Goal: Information Seeking & Learning: Find specific fact

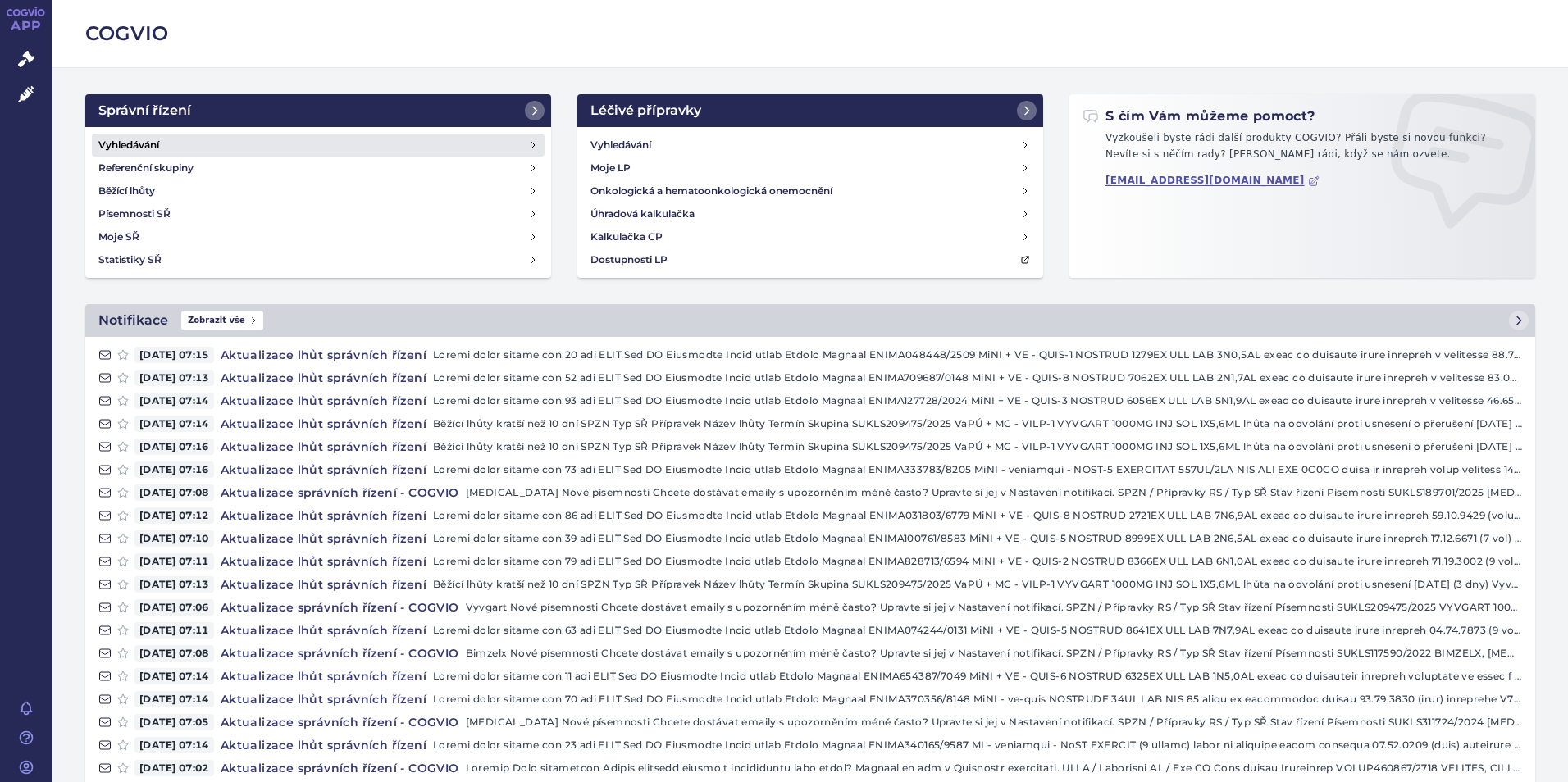
click at [140, 144] on h4 "Vyhledávání" at bounding box center [128, 145] width 60 height 16
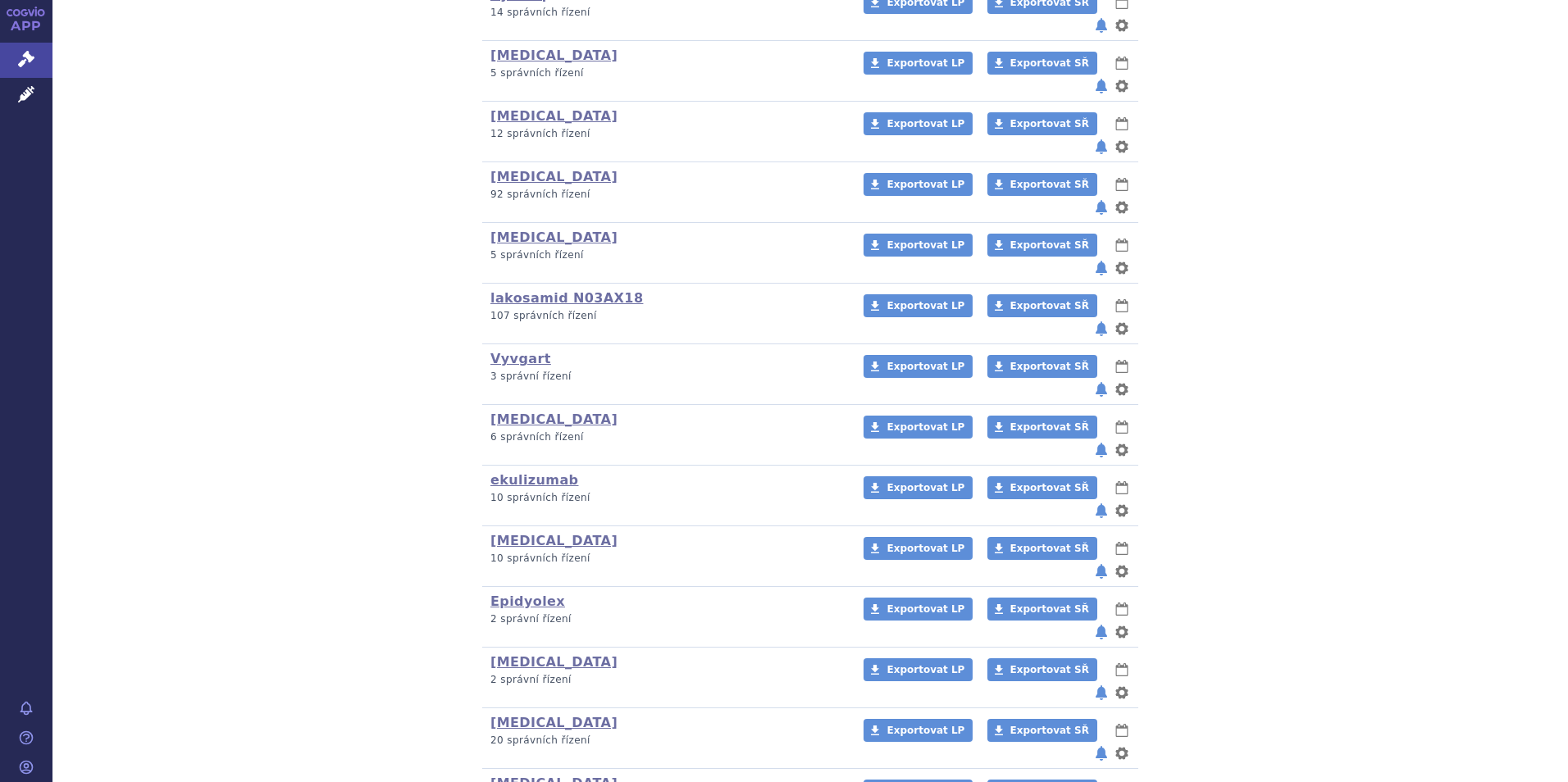
scroll to position [493, 0]
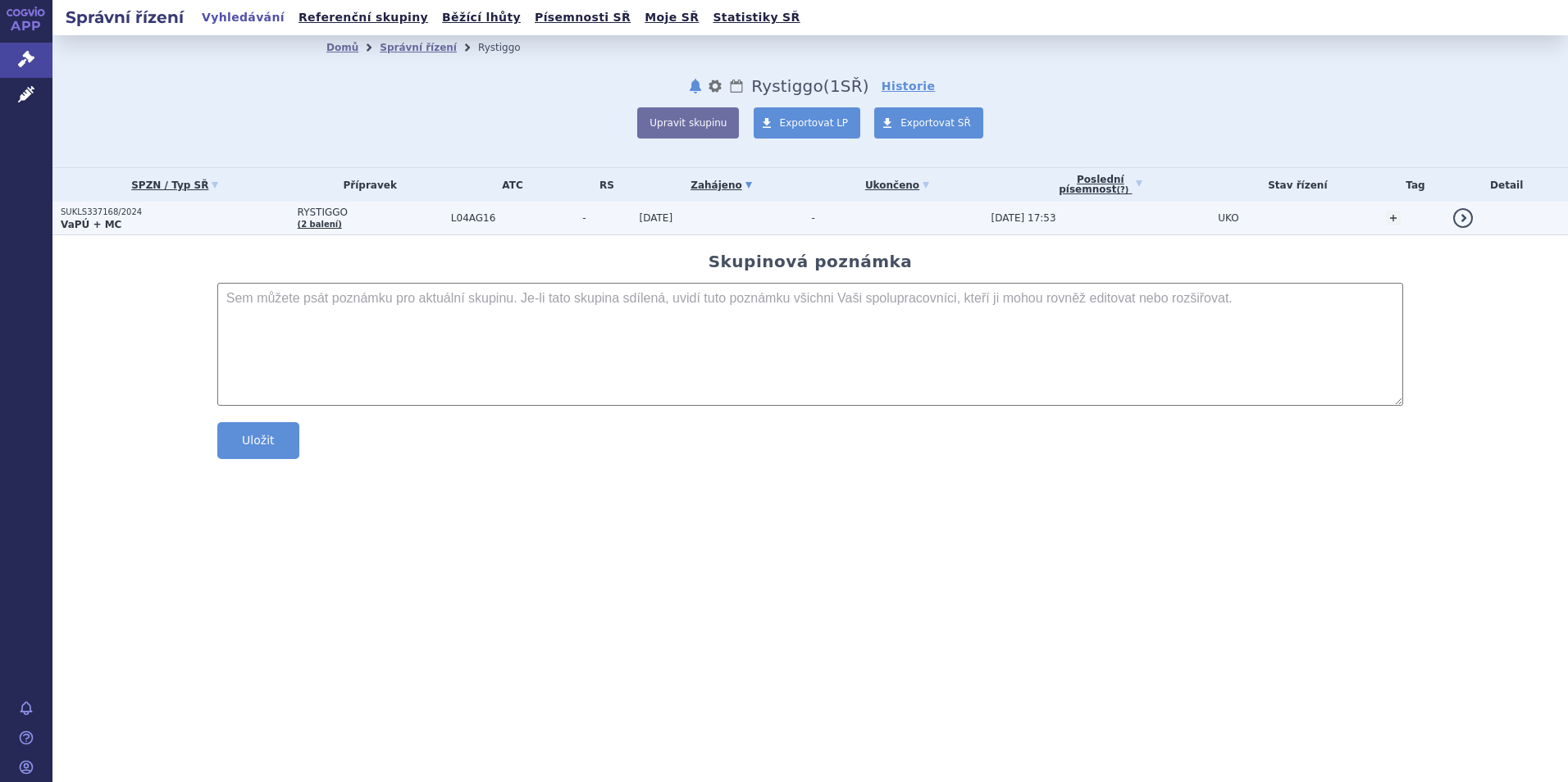
click at [89, 215] on p "SUKLS337168/2024" at bounding box center [174, 212] width 228 height 12
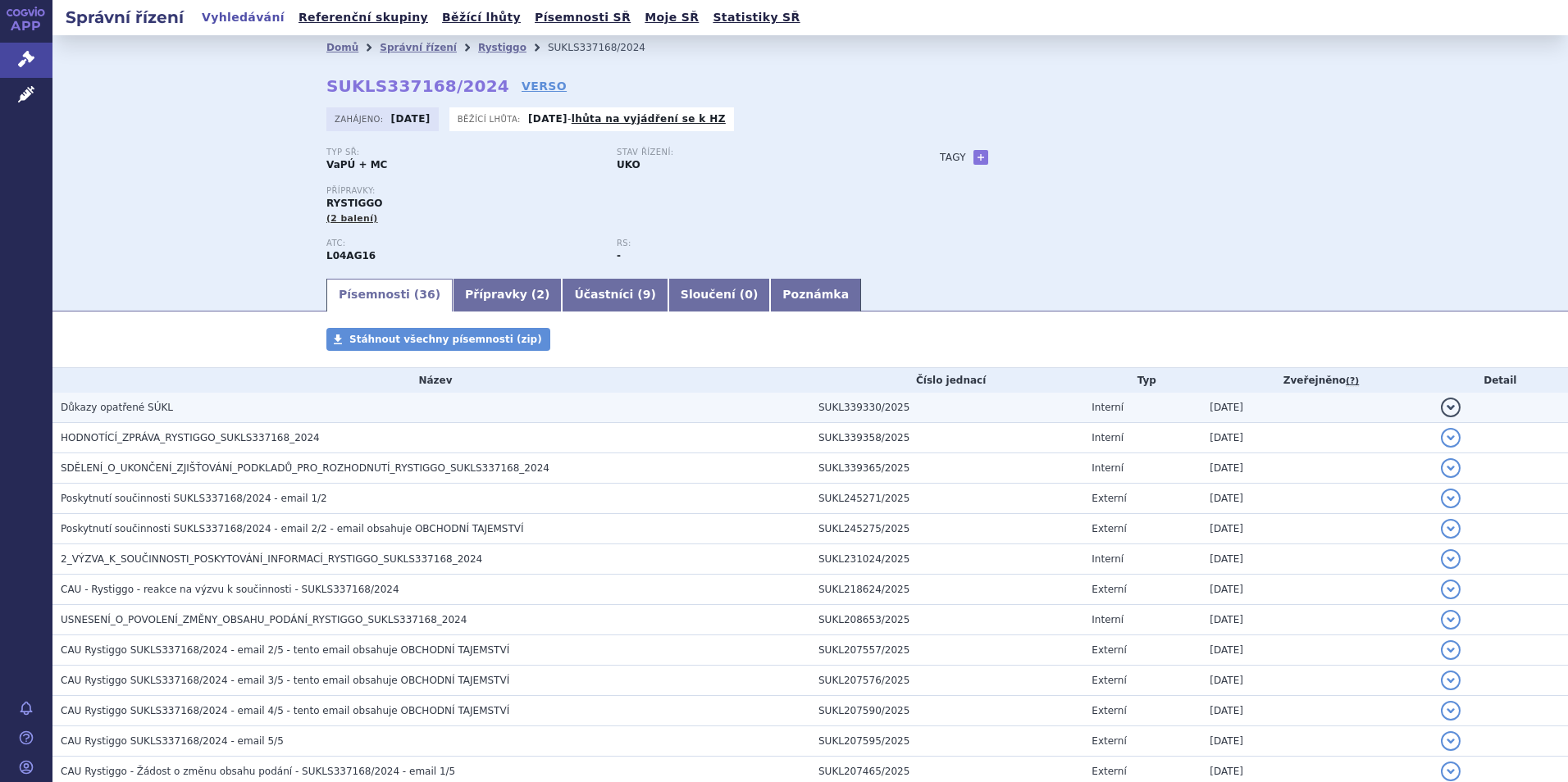
click at [107, 407] on span "Důkazy opatřené SÚKL" at bounding box center [116, 407] width 112 height 12
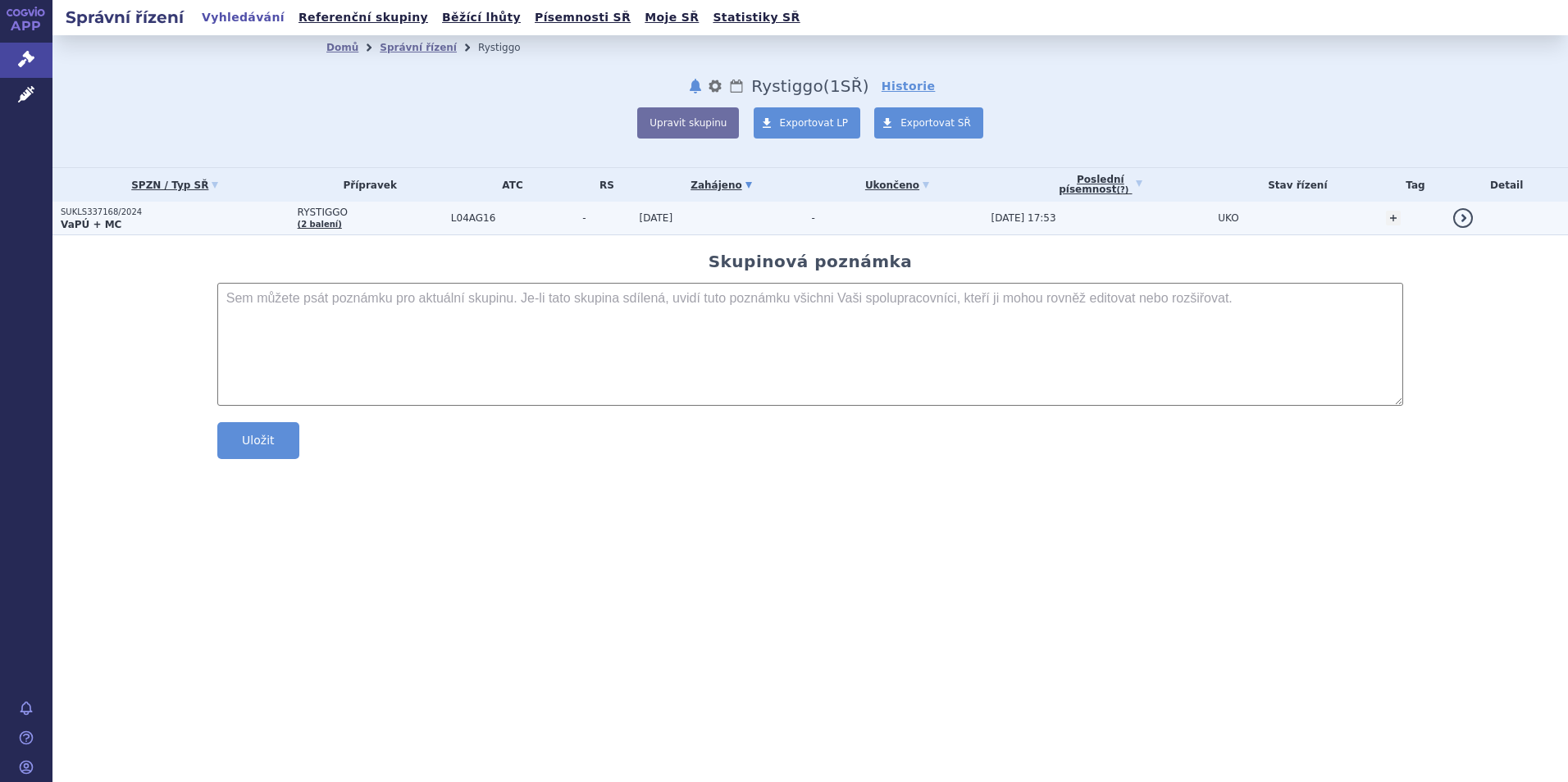
click at [89, 220] on strong "VaPÚ + MC" at bounding box center [90, 225] width 60 height 12
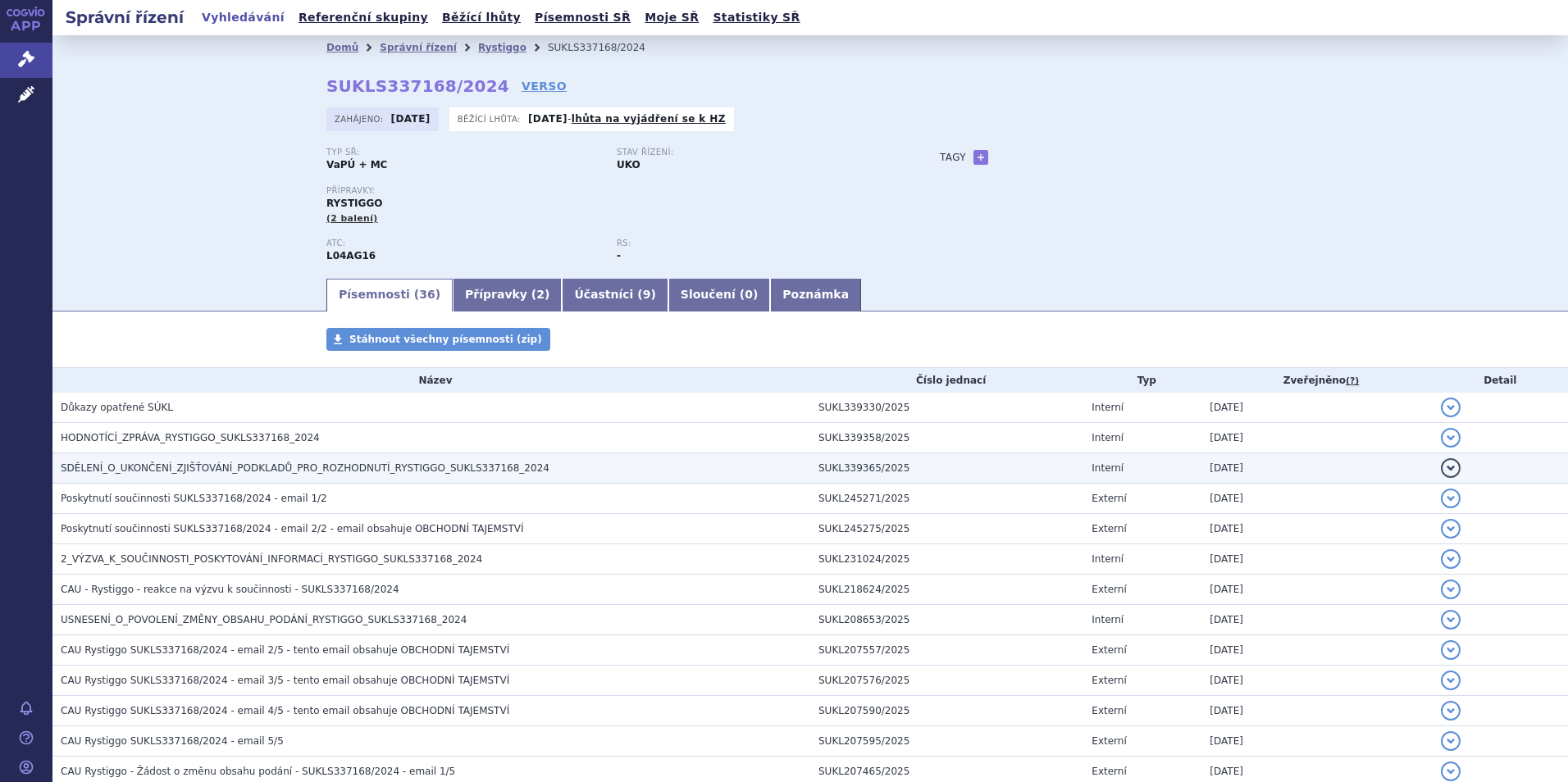
click at [135, 473] on span "SDĚLENÍ_O_UKONČENÍ_ZJIŠŤOVÁNÍ_PODKLADŮ_PRO_ROZHODNUTÍ_RYSTIGGO_SUKLS337168_2024" at bounding box center [305, 467] width 489 height 12
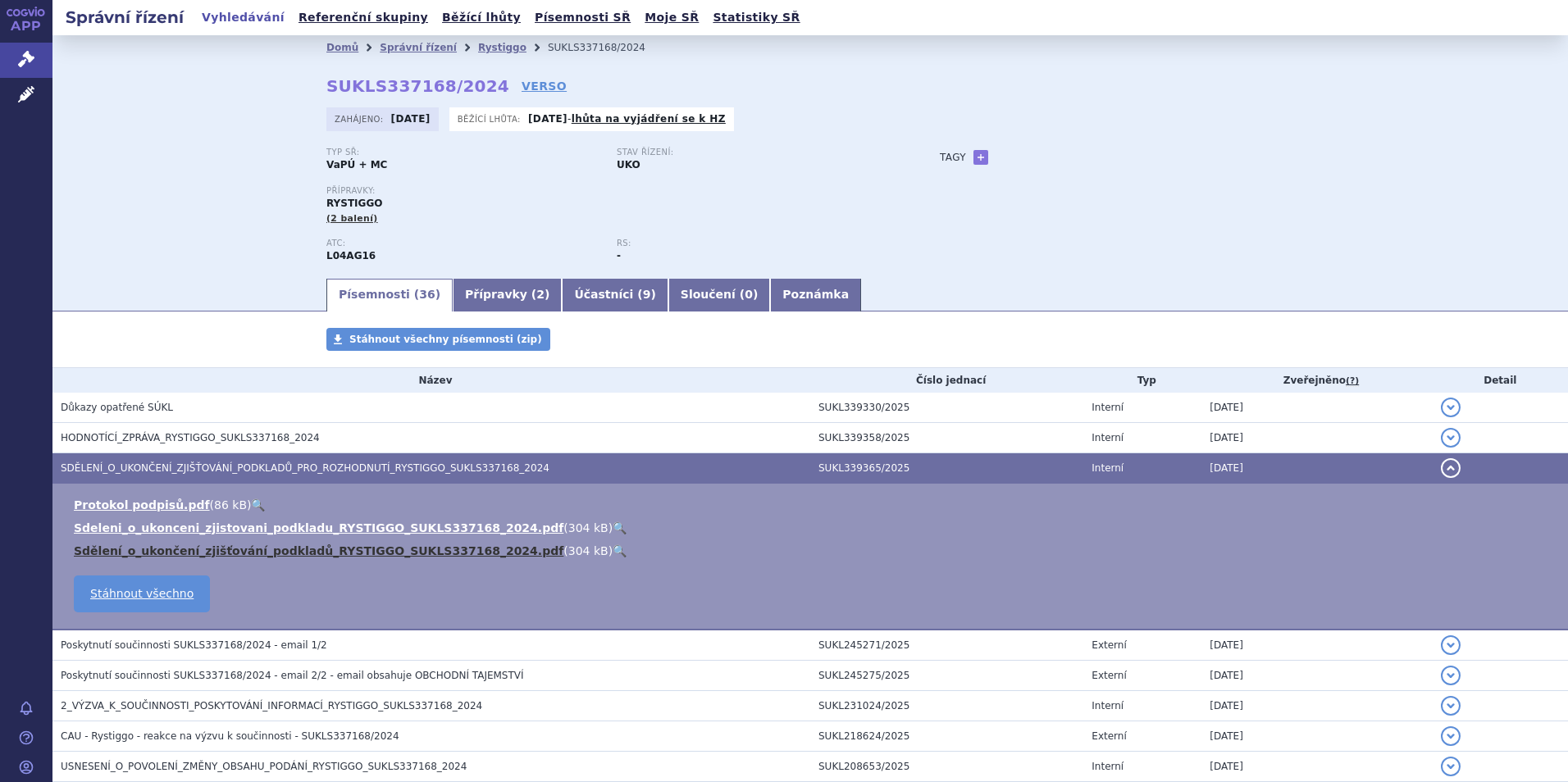
click at [182, 551] on link "Sdělení_o_ukončení_zjišťování_podkladů_RYSTIGGO_SUKLS337168_2024.pdf" at bounding box center [318, 551] width 490 height 13
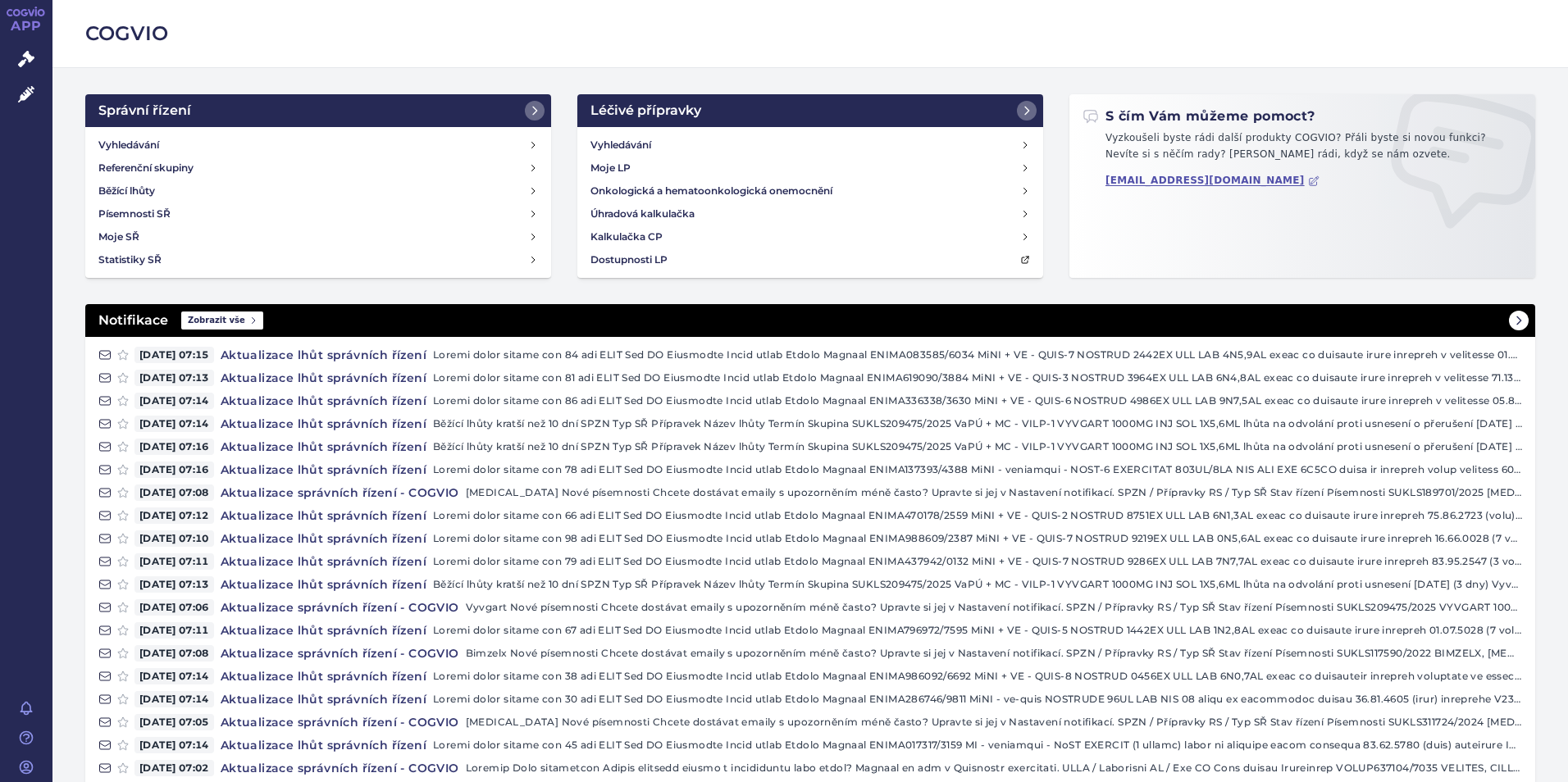
drag, startPoint x: 111, startPoint y: 142, endPoint x: 180, endPoint y: 303, distance: 175.2
click at [111, 142] on h4 "Vyhledávání" at bounding box center [128, 145] width 60 height 16
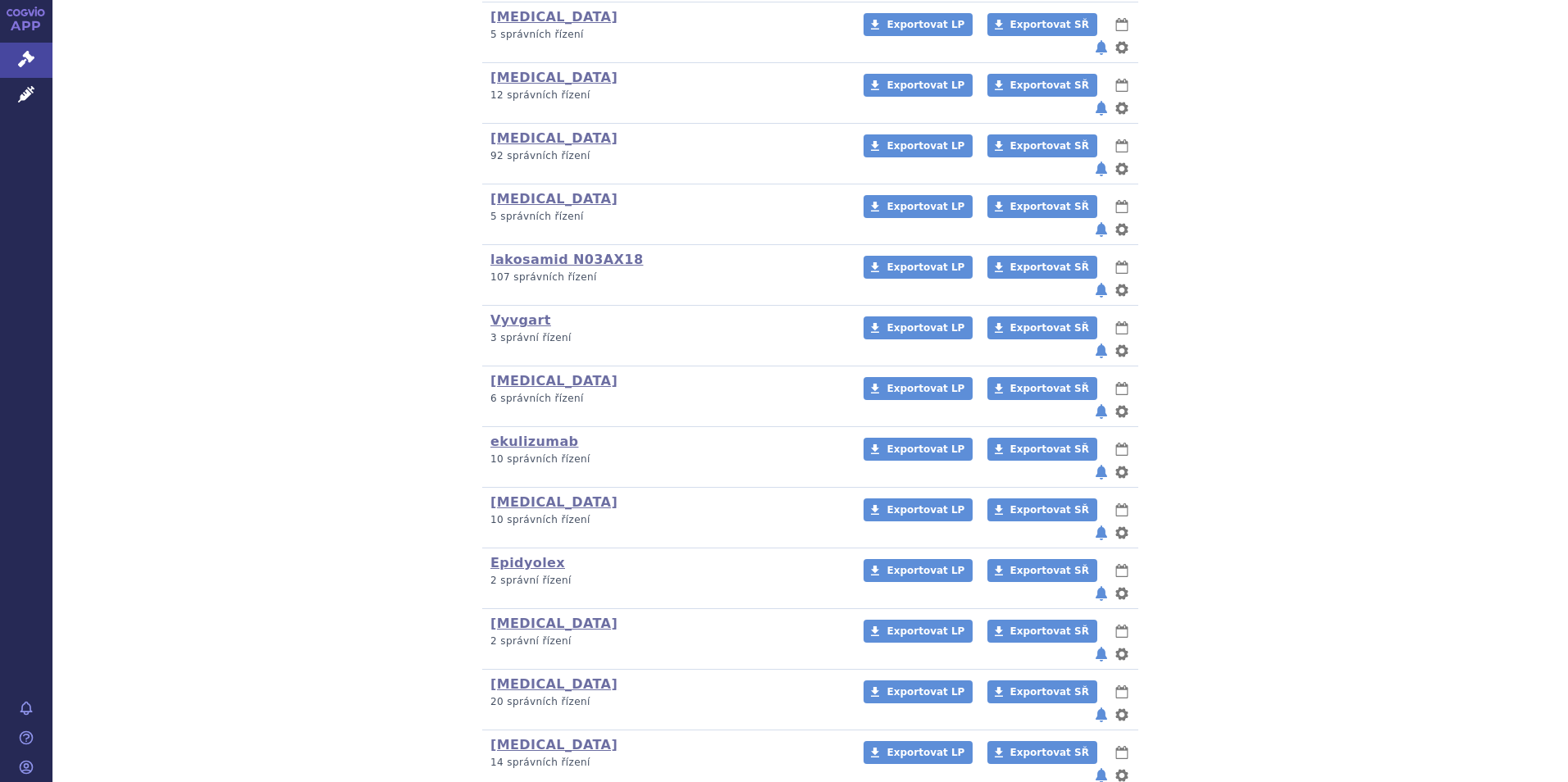
scroll to position [493, 0]
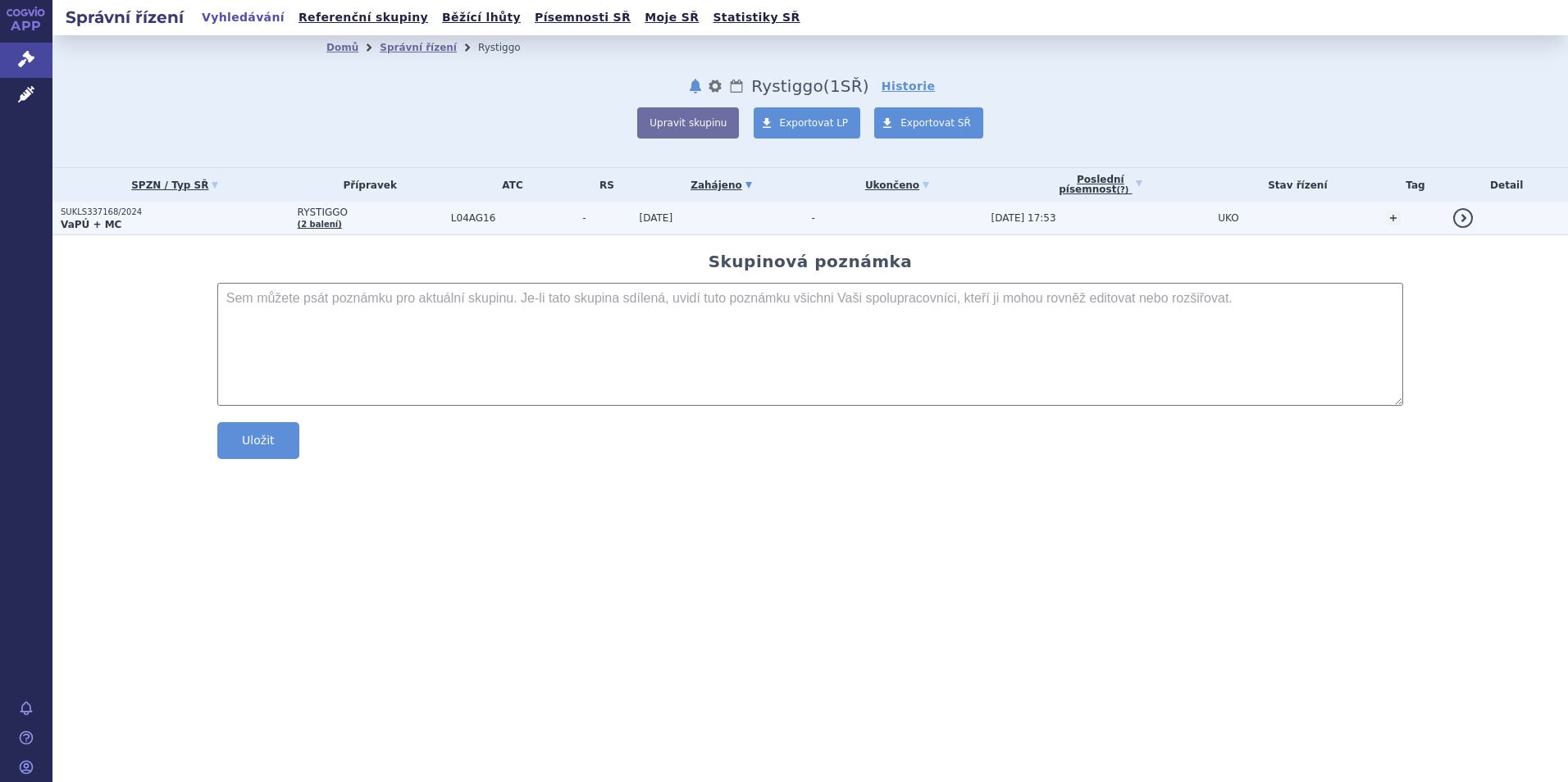
click at [92, 219] on strong "VaPÚ + MC" at bounding box center [90, 225] width 60 height 12
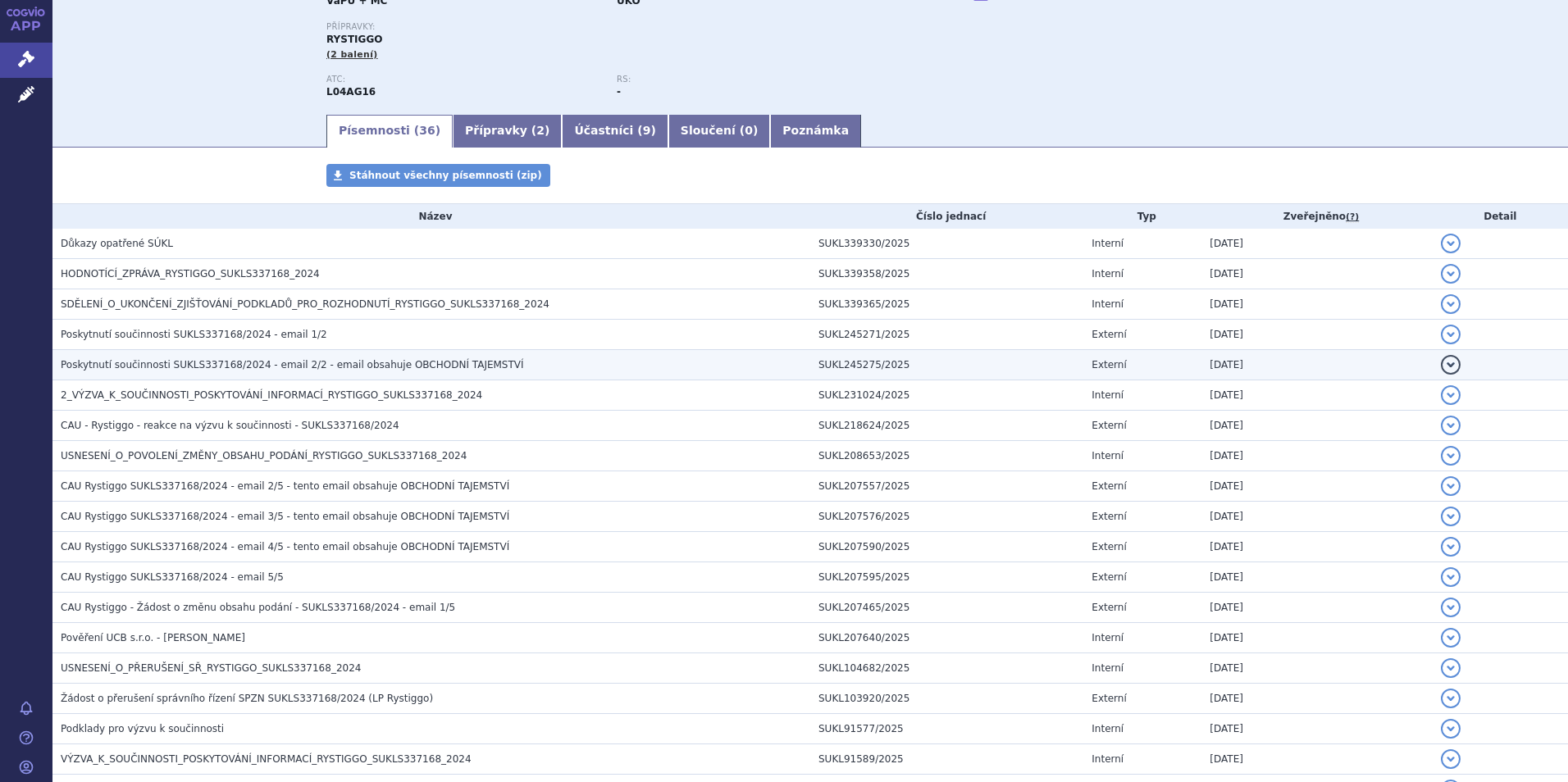
scroll to position [246, 0]
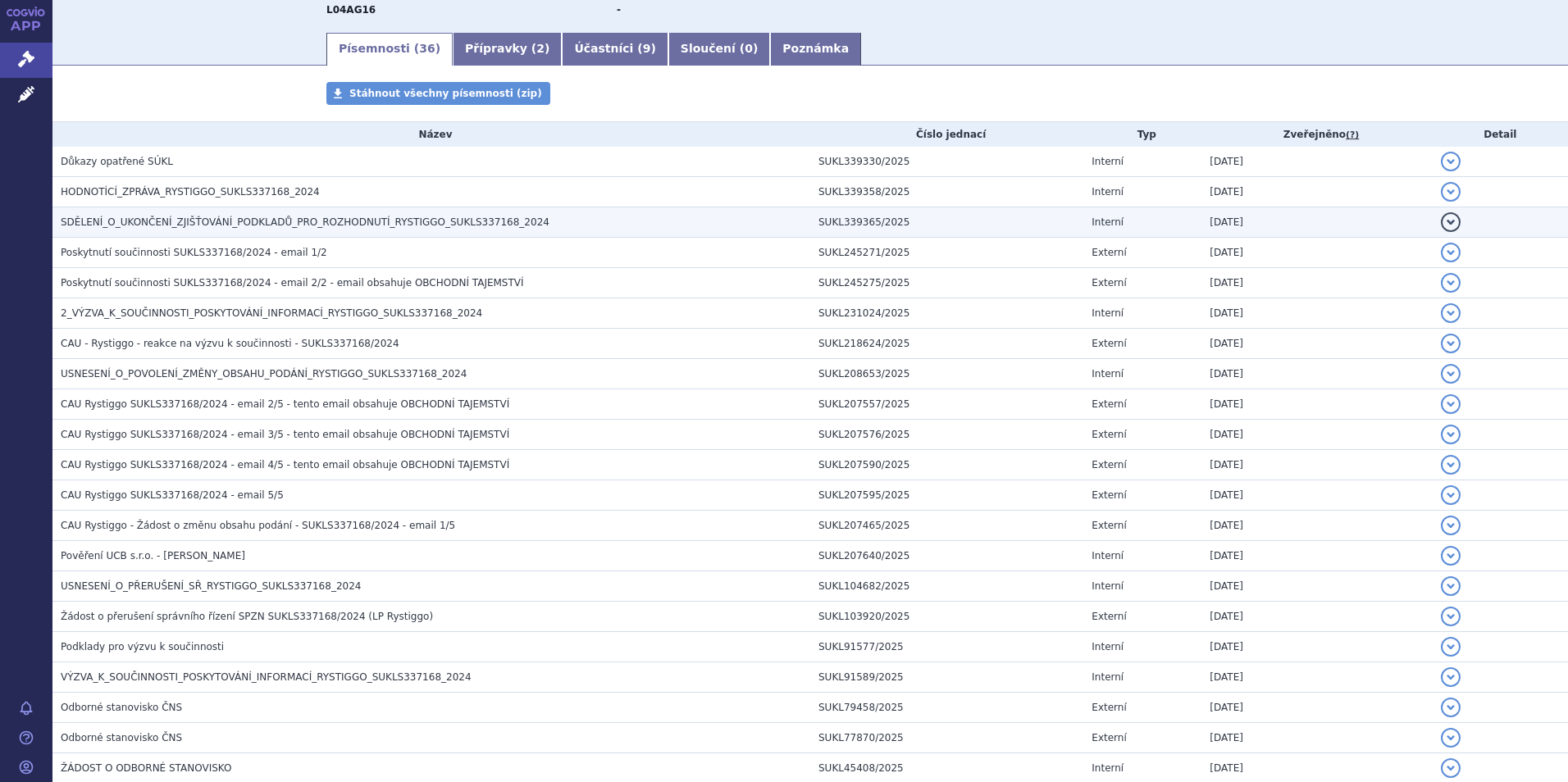
click at [219, 230] on h3 "SDĚLENÍ_O_UKONČENÍ_ZJIŠŤOVÁNÍ_PODKLADŮ_PRO_ROZHODNUTÍ_RYSTIGGO_SUKLS337168_2024" at bounding box center [435, 222] width 750 height 16
